Goal: Find specific page/section: Find specific page/section

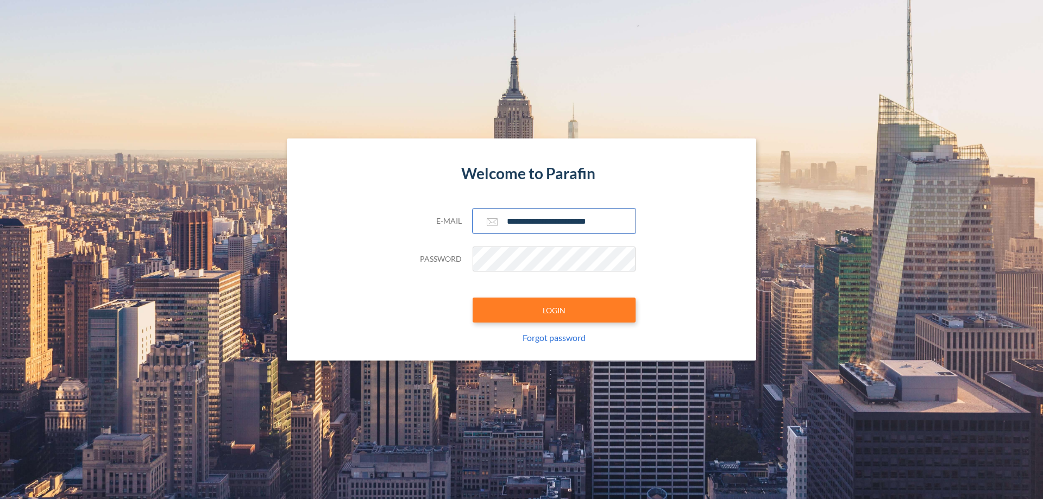
type input "**********"
click at [554, 310] on button "LOGIN" at bounding box center [554, 310] width 163 height 25
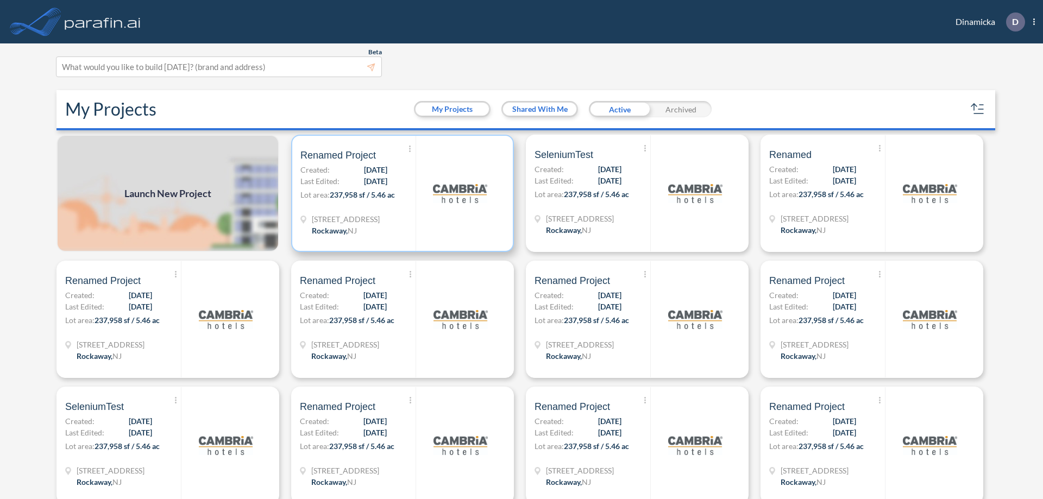
scroll to position [3, 0]
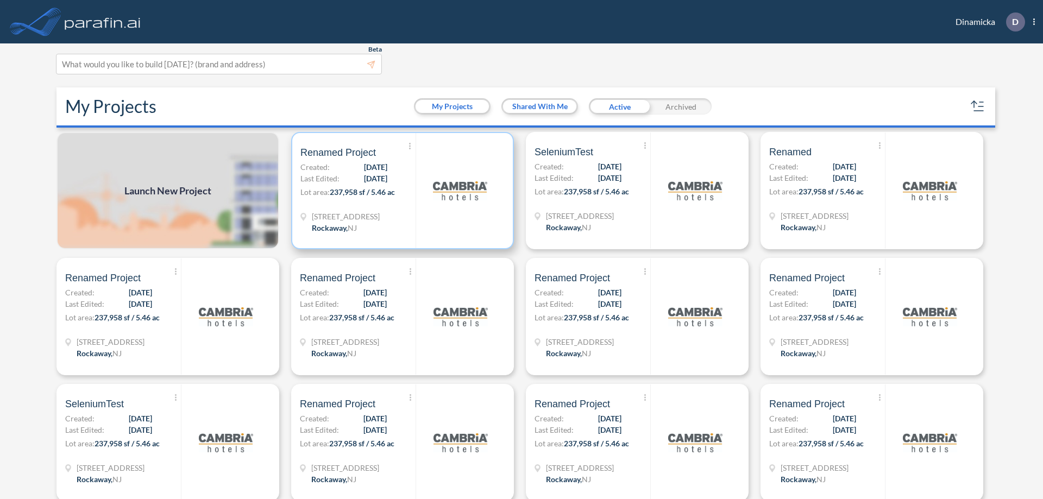
click at [400, 191] on p "Lot area: 237,958 sf / 5.46 ac" at bounding box center [357, 194] width 115 height 16
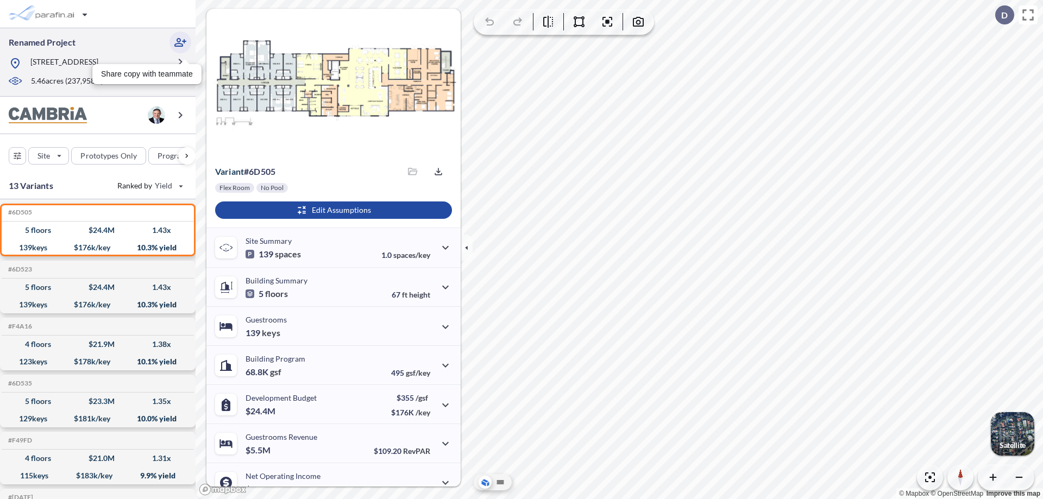
click at [180, 42] on icon "button" at bounding box center [180, 42] width 13 height 13
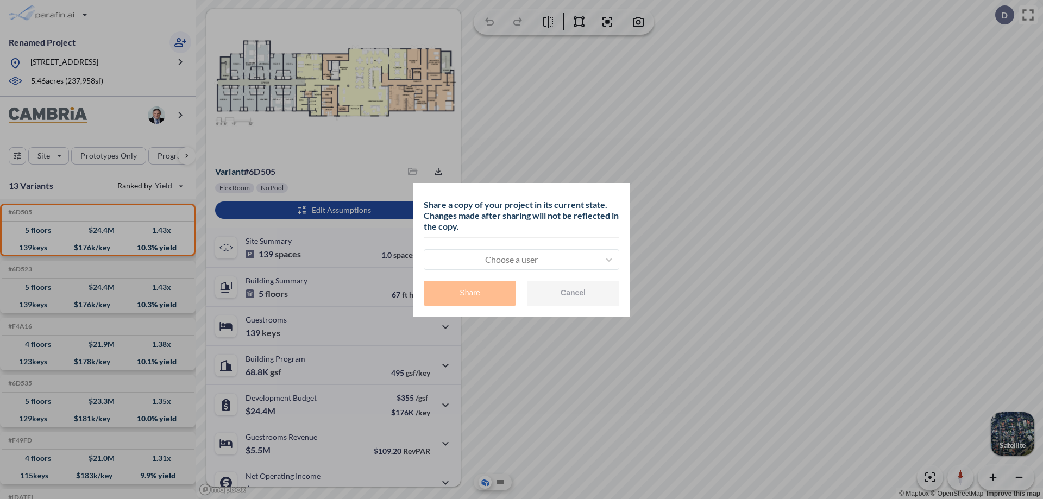
click at [511, 259] on div at bounding box center [512, 259] width 164 height 13
